Goal: Information Seeking & Learning: Learn about a topic

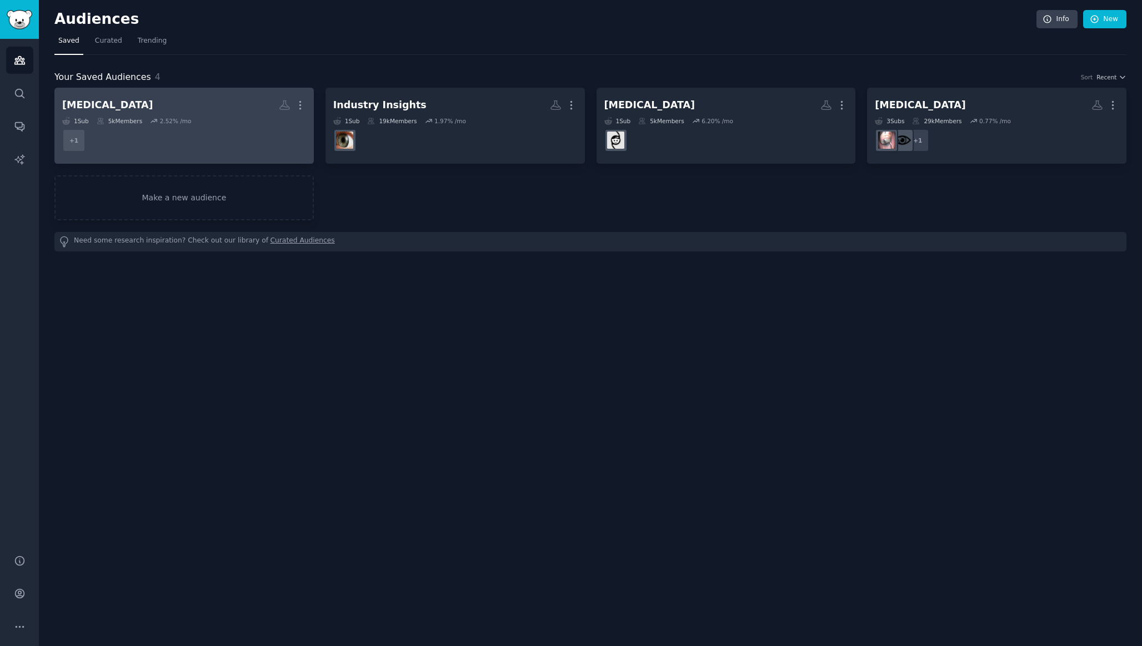
click at [198, 109] on h2 "[MEDICAL_DATA] More" at bounding box center [184, 105] width 244 height 19
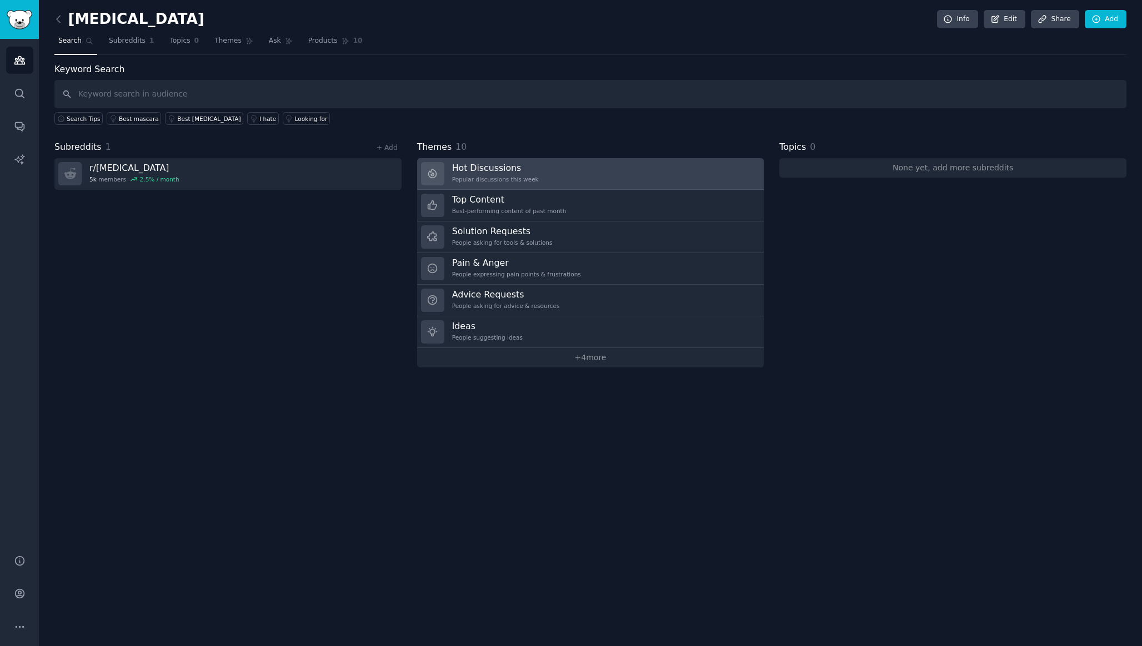
click at [485, 180] on div "Popular discussions this week" at bounding box center [495, 179] width 87 height 8
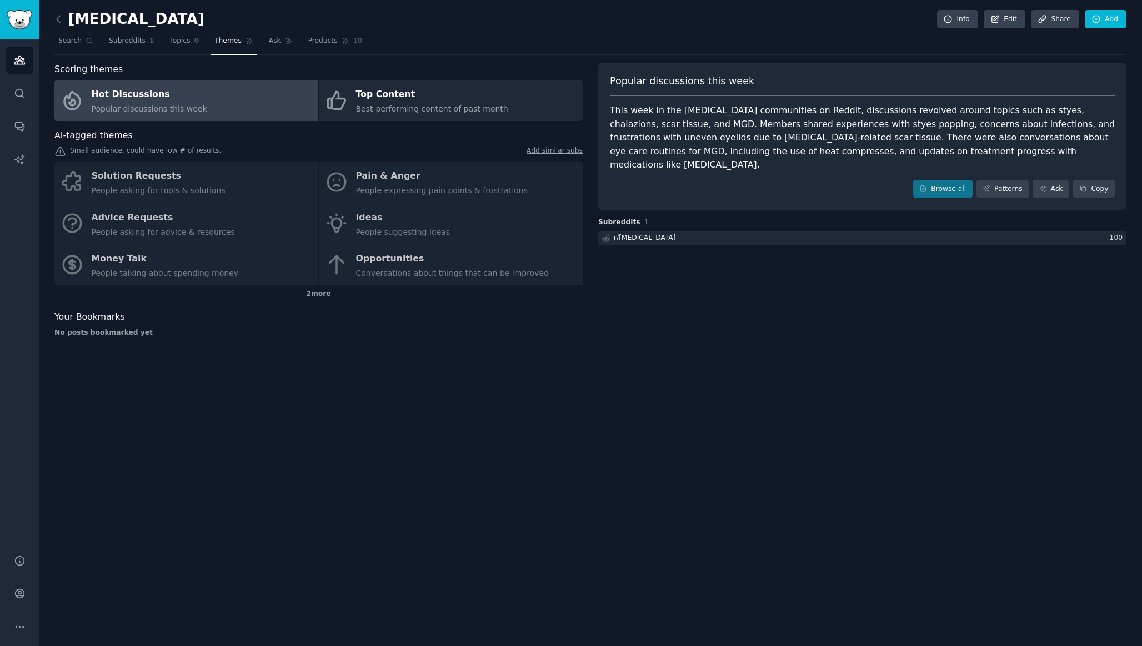
click at [422, 183] on div "Solution Requests People asking for tools & solutions Pain & Anger People expre…" at bounding box center [318, 224] width 528 height 124
click at [387, 182] on div "Solution Requests People asking for tools & solutions Pain & Anger People expre…" at bounding box center [318, 224] width 528 height 124
click at [151, 179] on div "Solution Requests People asking for tools & solutions Pain & Anger People expre…" at bounding box center [318, 224] width 528 height 124
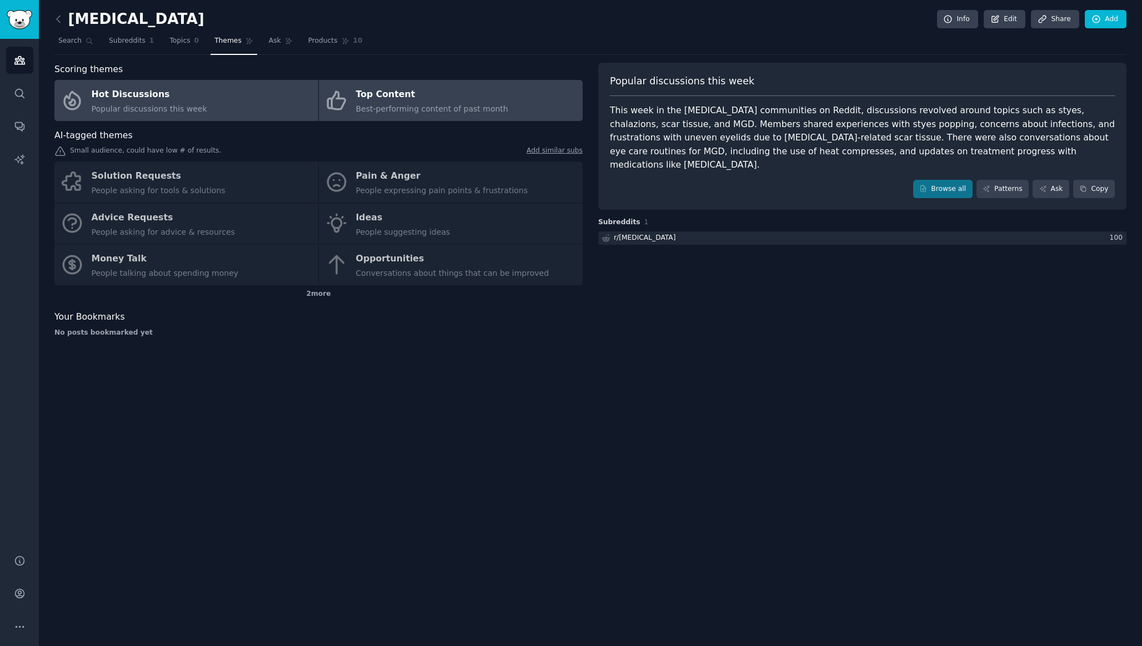
click at [378, 91] on div "Top Content" at bounding box center [432, 95] width 152 height 18
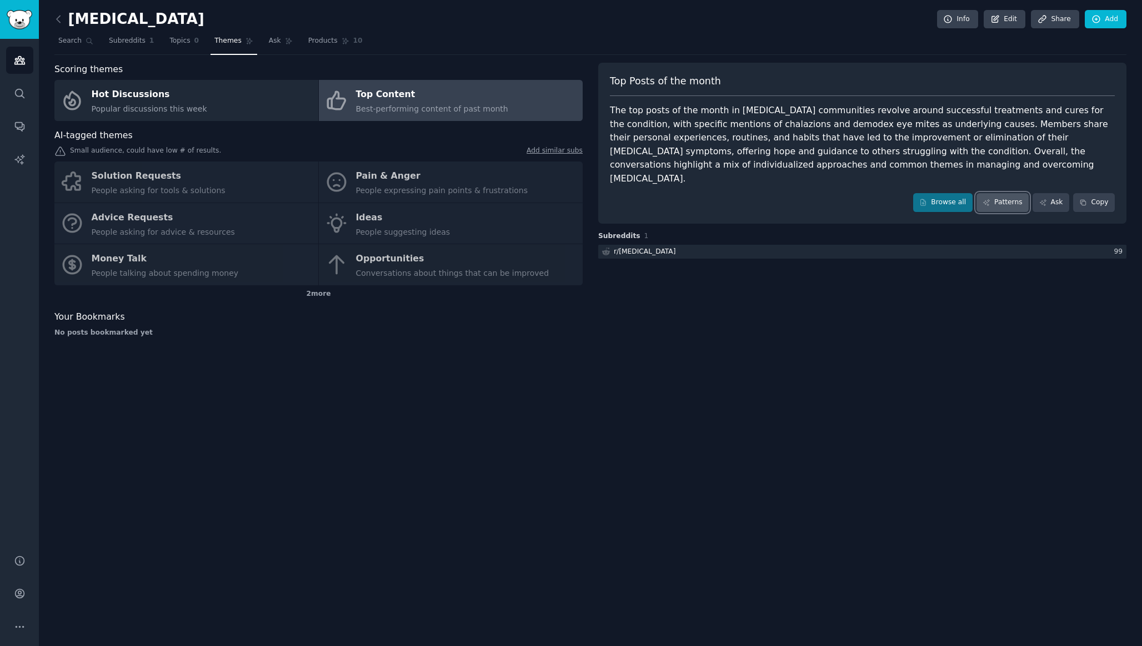
click at [988, 194] on link "Patterns" at bounding box center [1002, 202] width 52 height 19
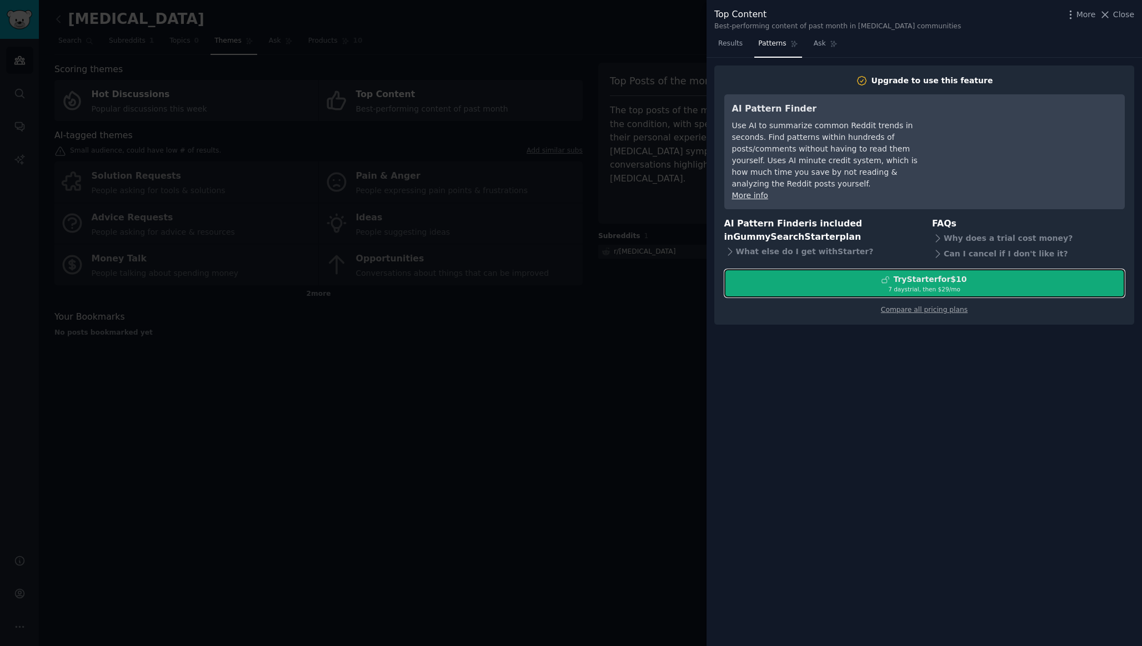
click at [887, 285] on div "7 days trial, then $ 29 /mo" at bounding box center [924, 289] width 399 height 8
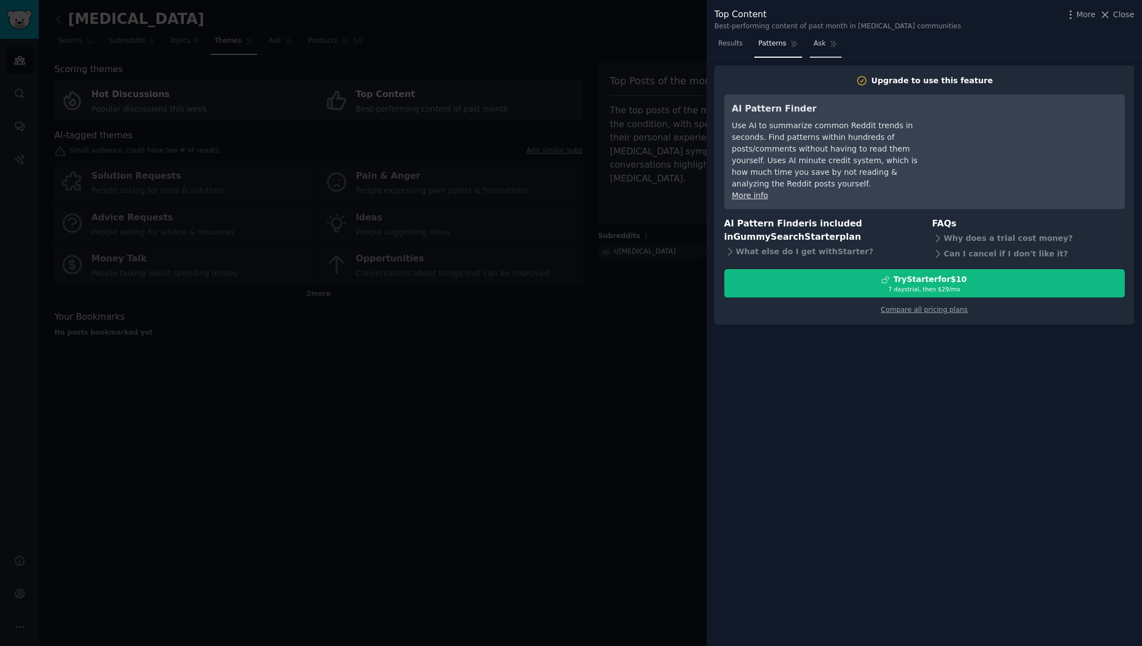
click at [824, 42] on span "Ask" at bounding box center [820, 44] width 12 height 10
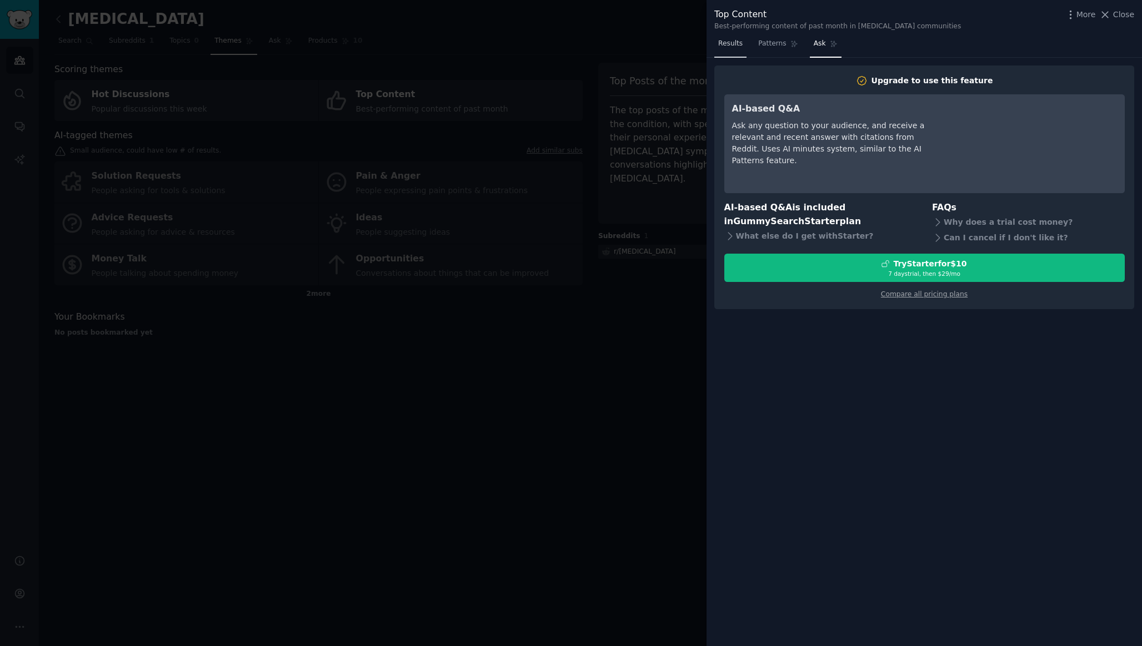
click at [734, 46] on span "Results" at bounding box center [730, 44] width 24 height 10
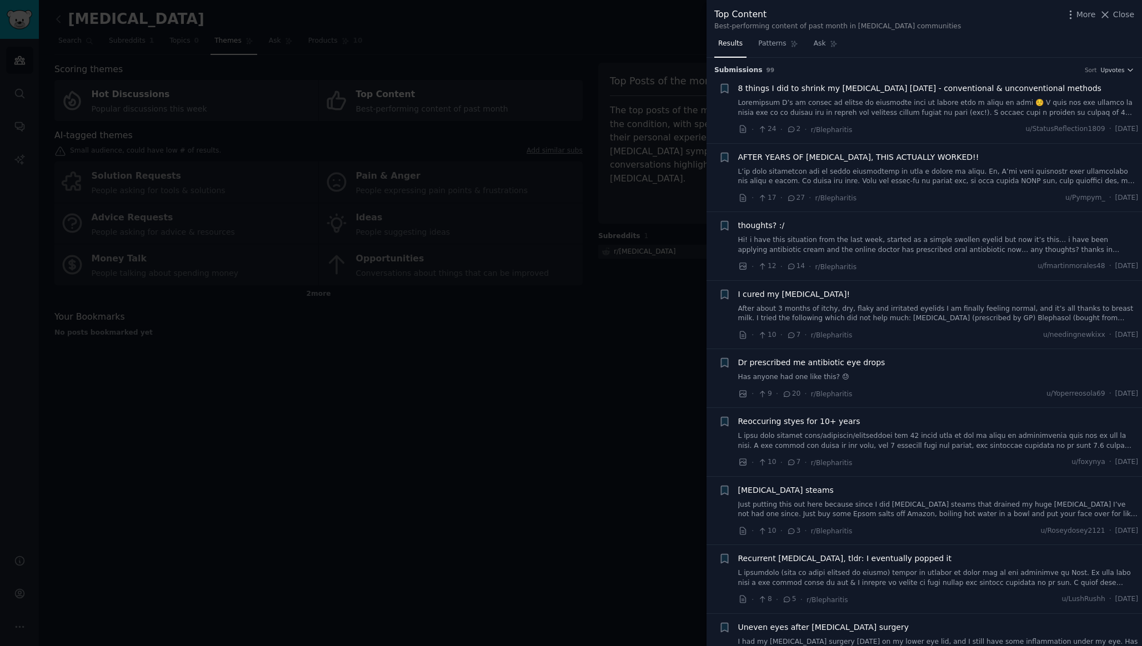
click at [771, 34] on div "Top Content Best-performing content of past month in Blepharitis communities Mo…" at bounding box center [923, 17] width 435 height 35
click at [771, 44] on span "Patterns" at bounding box center [772, 44] width 28 height 10
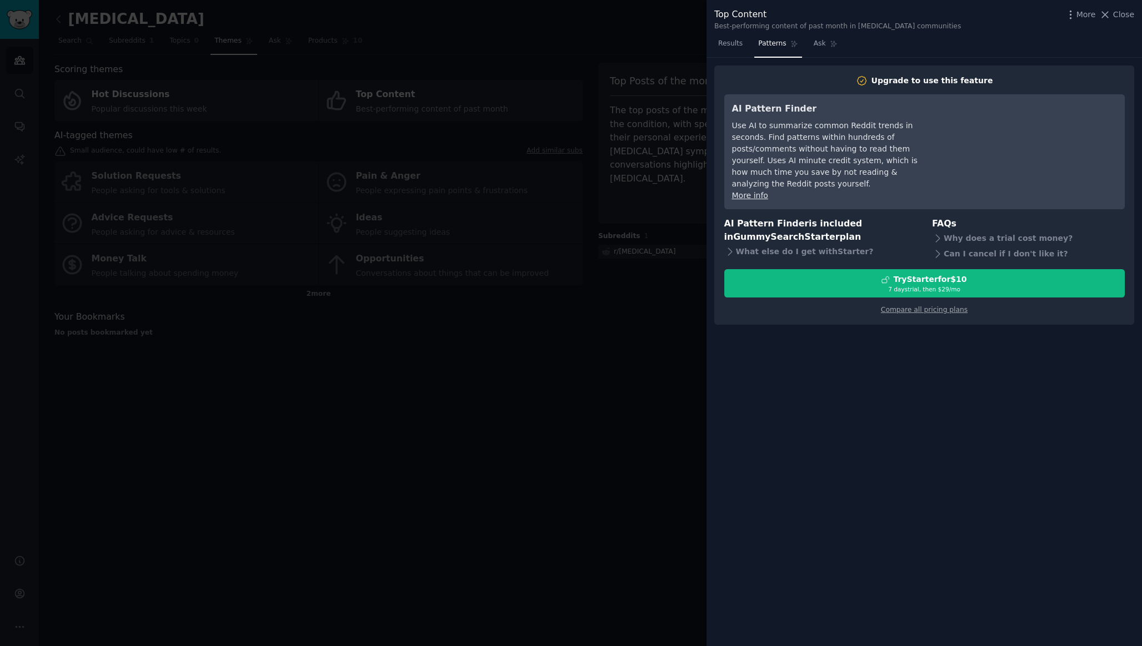
click at [918, 81] on div "Upgrade to use this feature" at bounding box center [932, 81] width 122 height 12
